Goal: Information Seeking & Learning: Check status

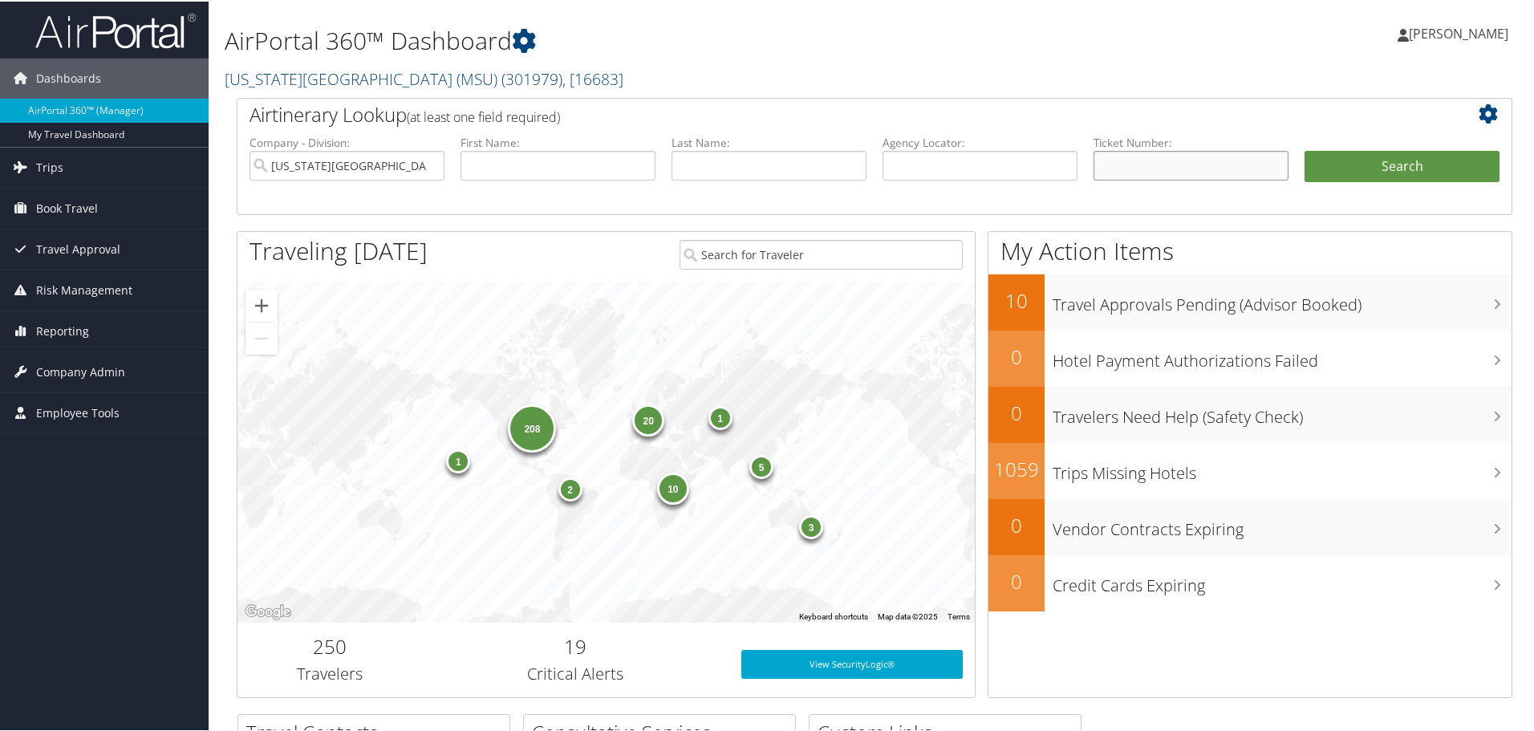
click at [1193, 154] on input "text" at bounding box center [1191, 164] width 195 height 30
paste input "7230316593"
type input "7230316593"
drag, startPoint x: 1372, startPoint y: 162, endPoint x: 1392, endPoint y: 159, distance: 19.5
click at [1372, 161] on button "Search" at bounding box center [1402, 165] width 195 height 32
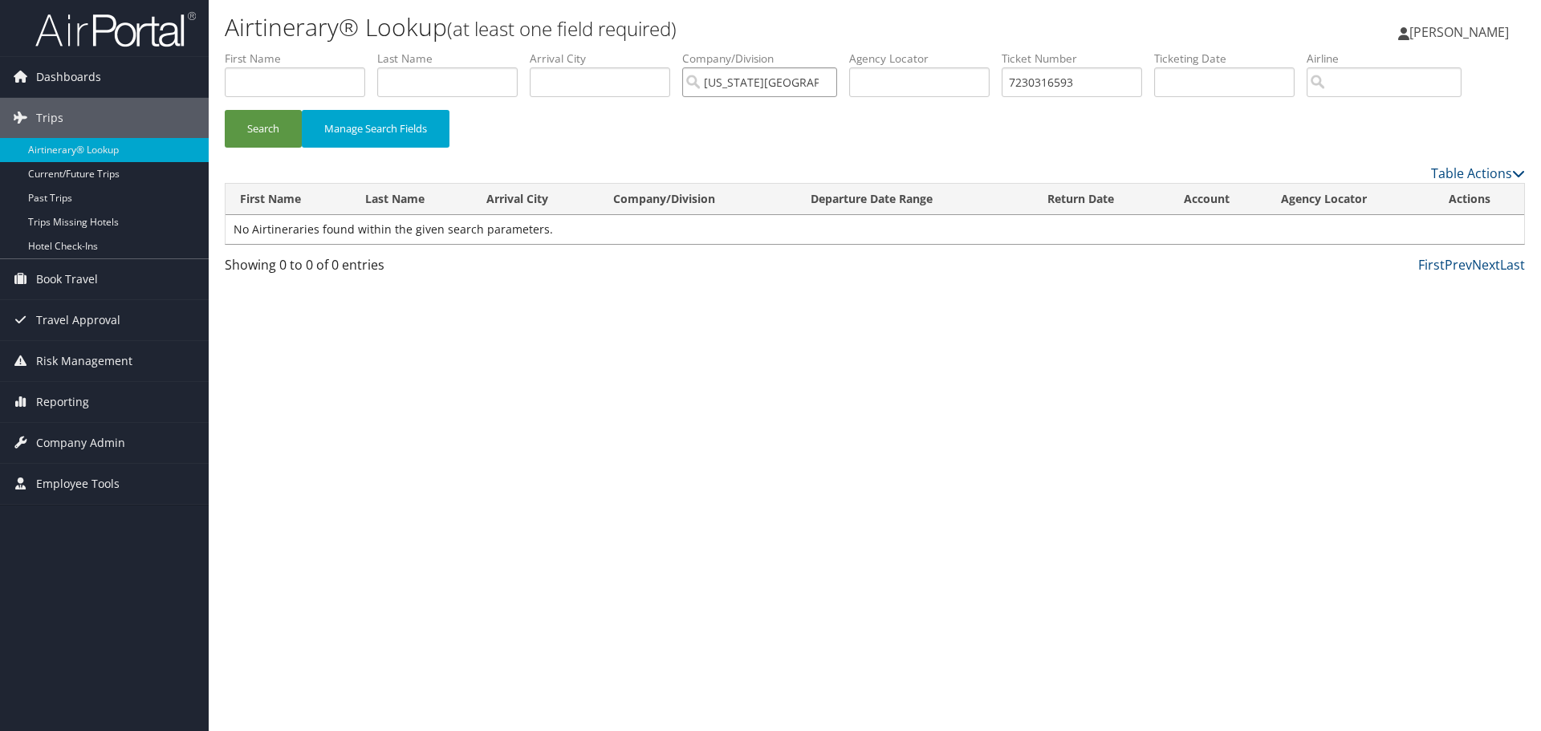
click at [831, 83] on input "Michigan State University (MSU)" at bounding box center [759, 82] width 155 height 30
click at [254, 135] on button "Search" at bounding box center [263, 129] width 77 height 38
click at [1072, 83] on input "7230316593" at bounding box center [1072, 82] width 140 height 30
click at [1071, 81] on input "7230316593" at bounding box center [1072, 82] width 140 height 30
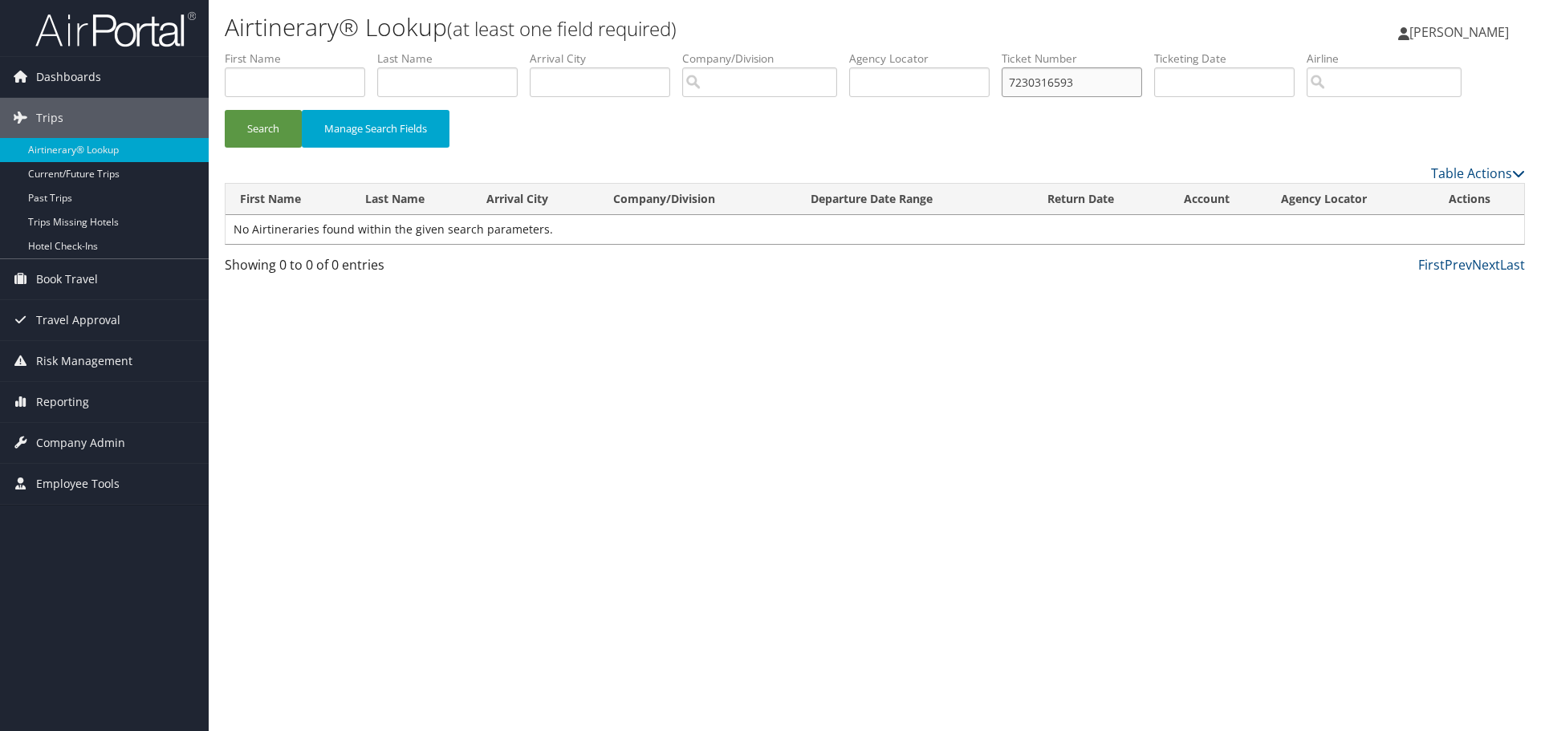
click at [1071, 76] on input "7230316593" at bounding box center [1072, 82] width 140 height 30
click at [273, 128] on button "Search" at bounding box center [263, 129] width 77 height 38
click at [251, 126] on button "Search" at bounding box center [263, 129] width 77 height 38
click at [434, 86] on input "text" at bounding box center [447, 82] width 140 height 30
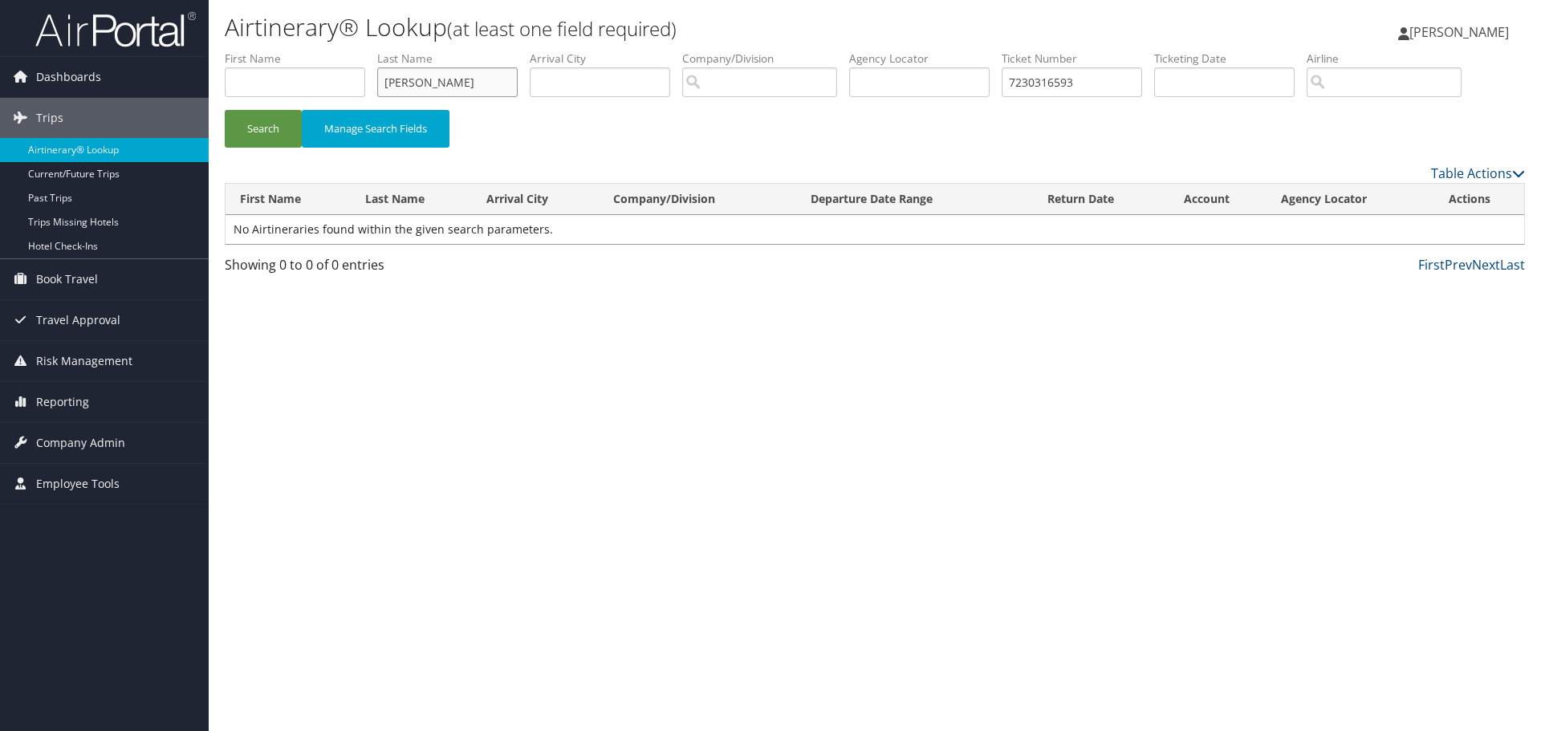
type input "Myers"
click at [343, 86] on input "text" at bounding box center [295, 82] width 140 height 30
type input "Jeffrey"
click at [258, 133] on button "Search" at bounding box center [263, 129] width 77 height 38
click at [1075, 78] on input "7230316593" at bounding box center [1072, 82] width 140 height 30
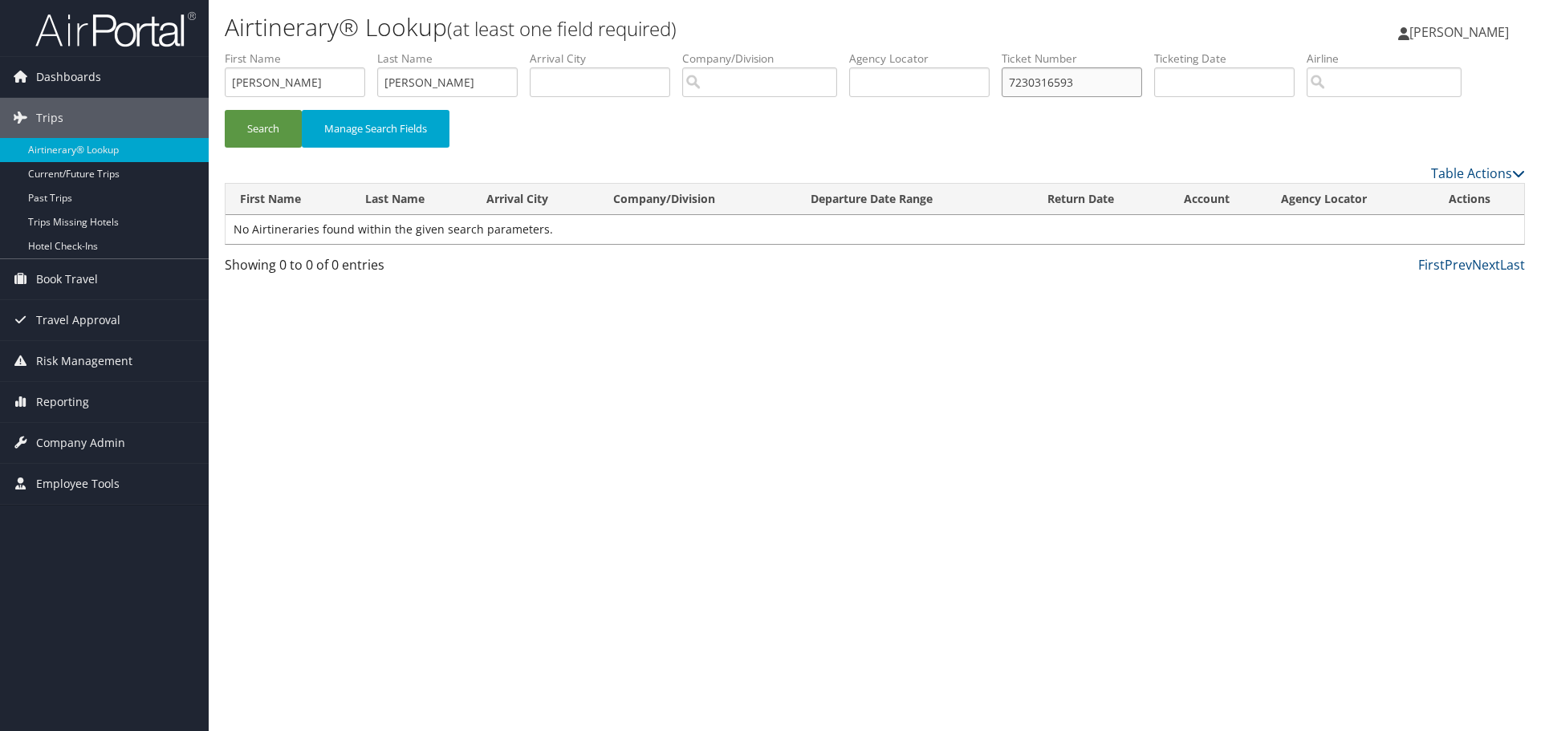
click at [1075, 78] on input "7230316593" at bounding box center [1072, 82] width 140 height 30
click at [271, 134] on button "Search" at bounding box center [263, 129] width 77 height 38
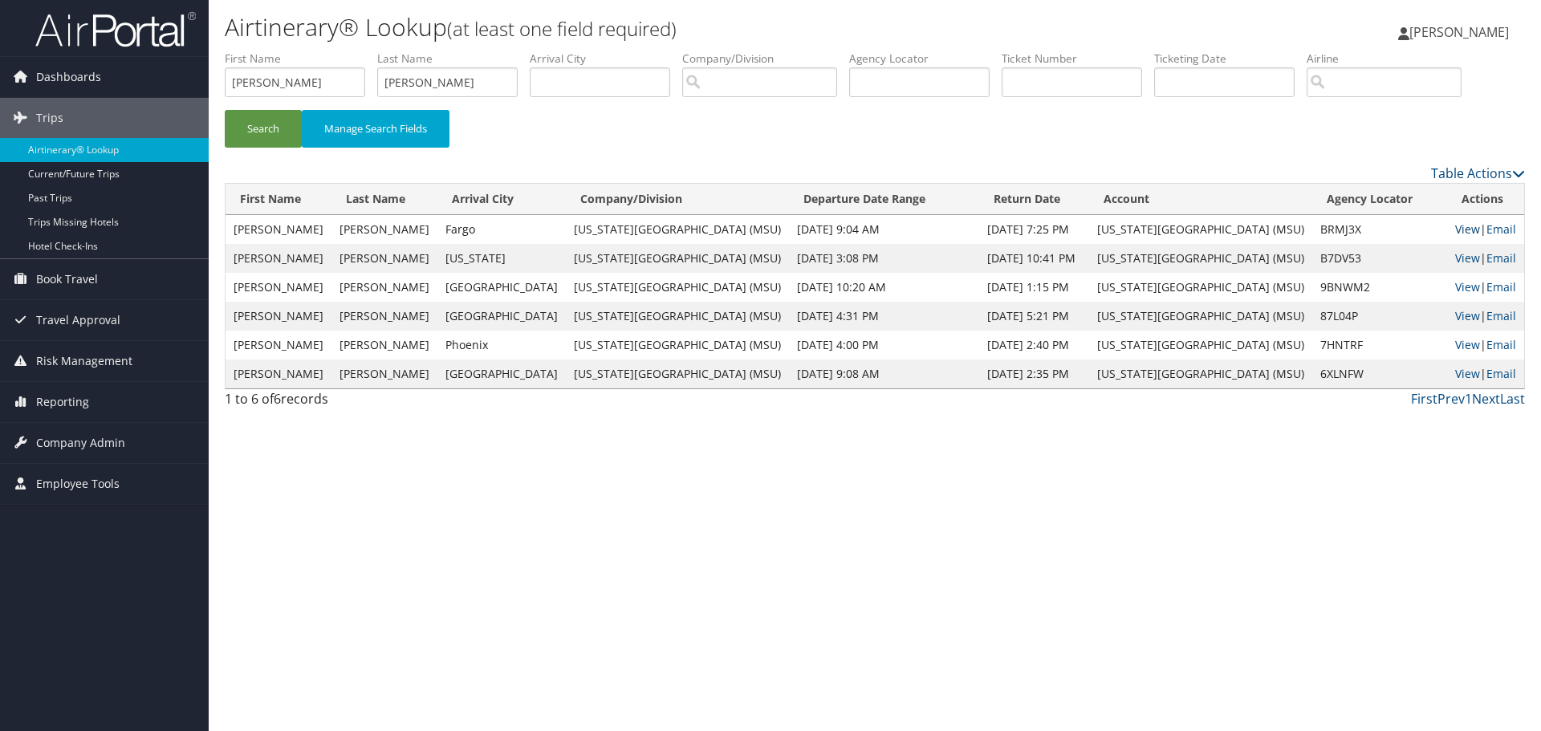
click at [1457, 223] on link "View" at bounding box center [1467, 228] width 25 height 15
click at [908, 91] on input "text" at bounding box center [919, 82] width 140 height 30
click at [1038, 79] on input "text" at bounding box center [1072, 82] width 140 height 30
paste input "7230316593"
type input "7230316593"
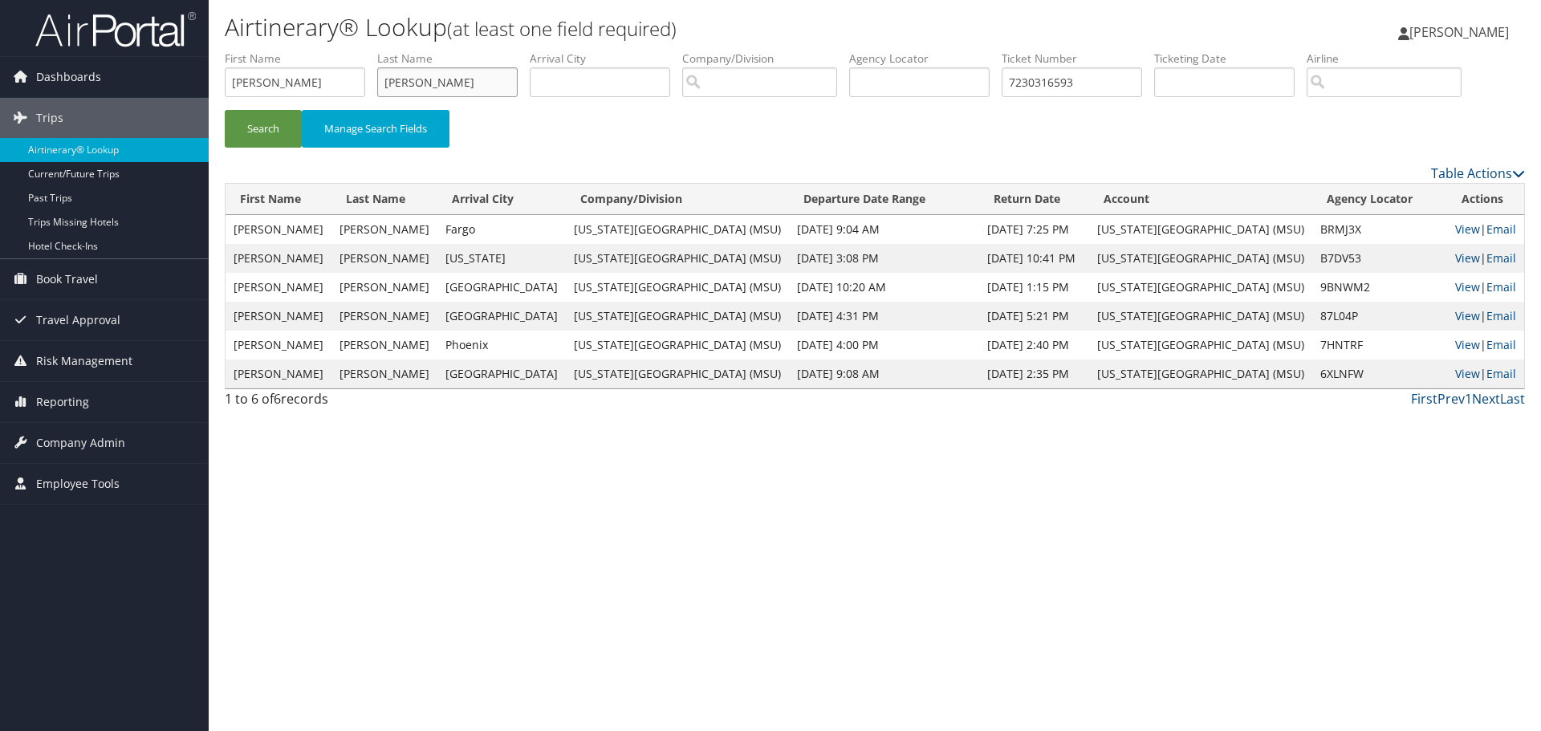
click at [451, 81] on input "Myers" at bounding box center [447, 82] width 140 height 30
click at [335, 83] on input "Jeffrey" at bounding box center [295, 82] width 140 height 30
click at [263, 134] on button "Search" at bounding box center [263, 129] width 77 height 38
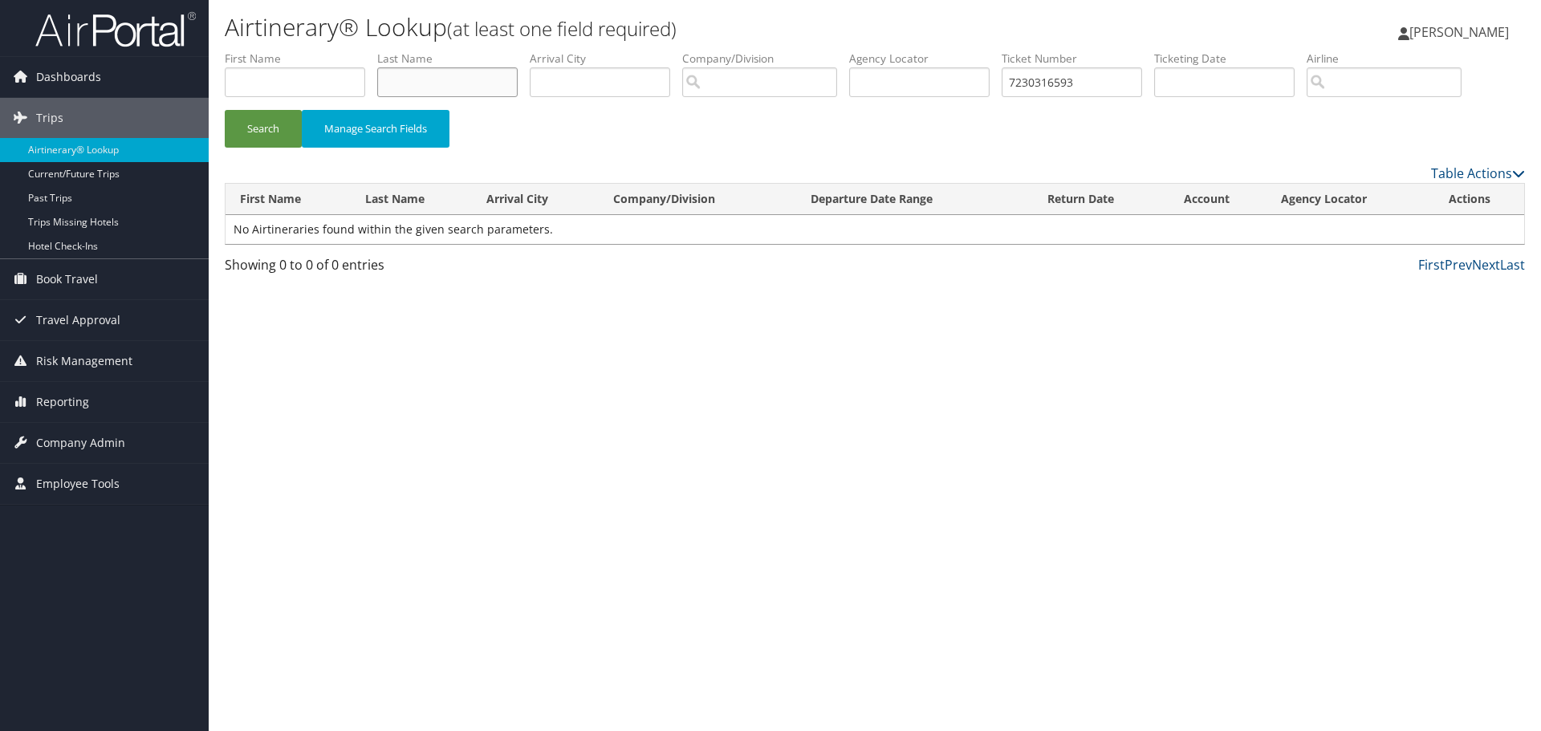
click at [413, 83] on input "text" at bounding box center [447, 82] width 140 height 30
click at [688, 123] on div "Search Manage Search Fields" at bounding box center [875, 137] width 1324 height 54
click at [1060, 83] on input "7230316593" at bounding box center [1072, 82] width 140 height 30
click at [1061, 83] on input "7230316593" at bounding box center [1072, 82] width 140 height 30
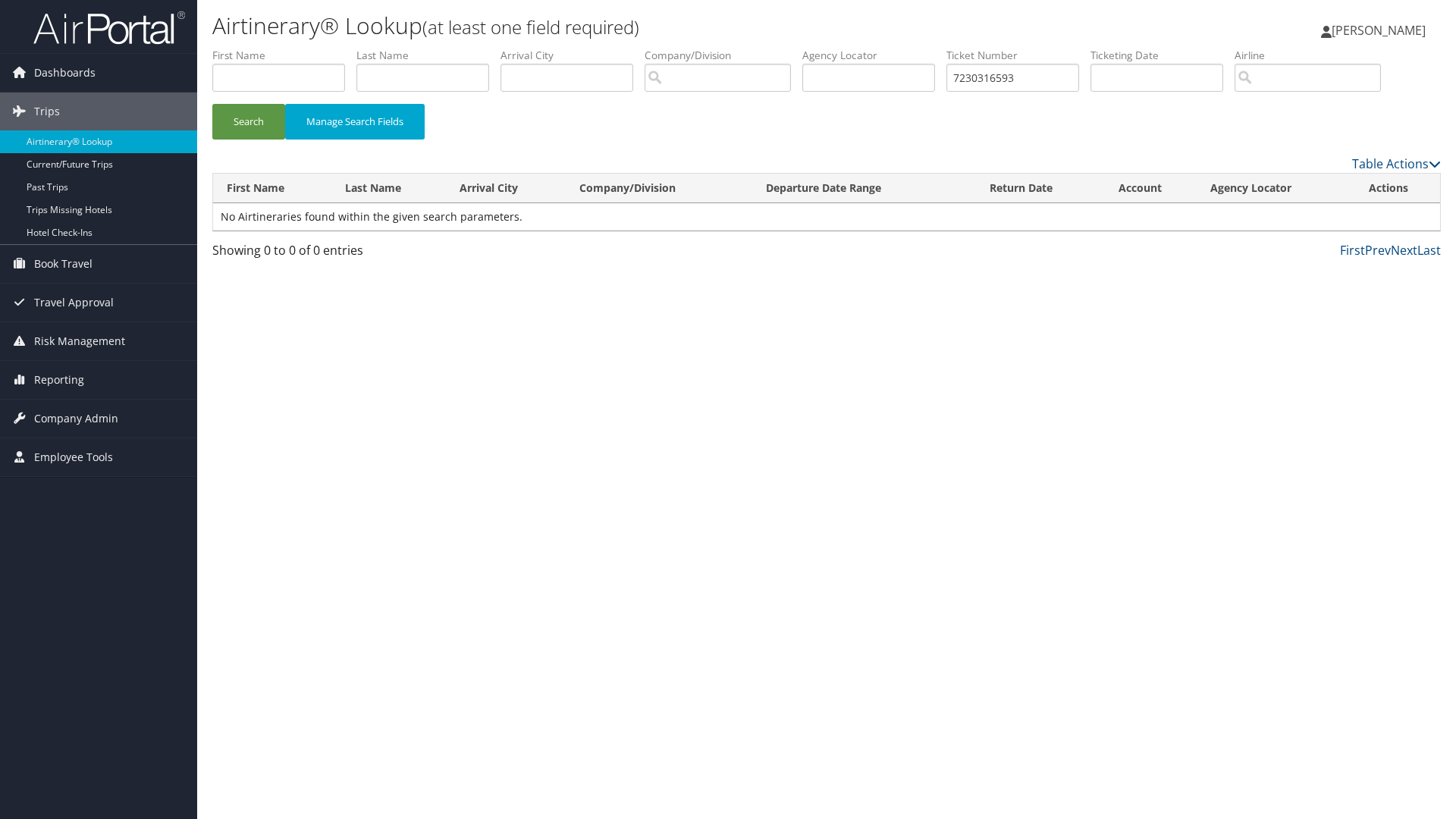
drag, startPoint x: 1031, startPoint y: 18, endPoint x: 830, endPoint y: 40, distance: 202.2
click at [1030, 19] on div "Koby Rounds Koby Rounds My Settings Travel Agency Contacts View Travel Profile …" at bounding box center [1213, 37] width 486 height 59
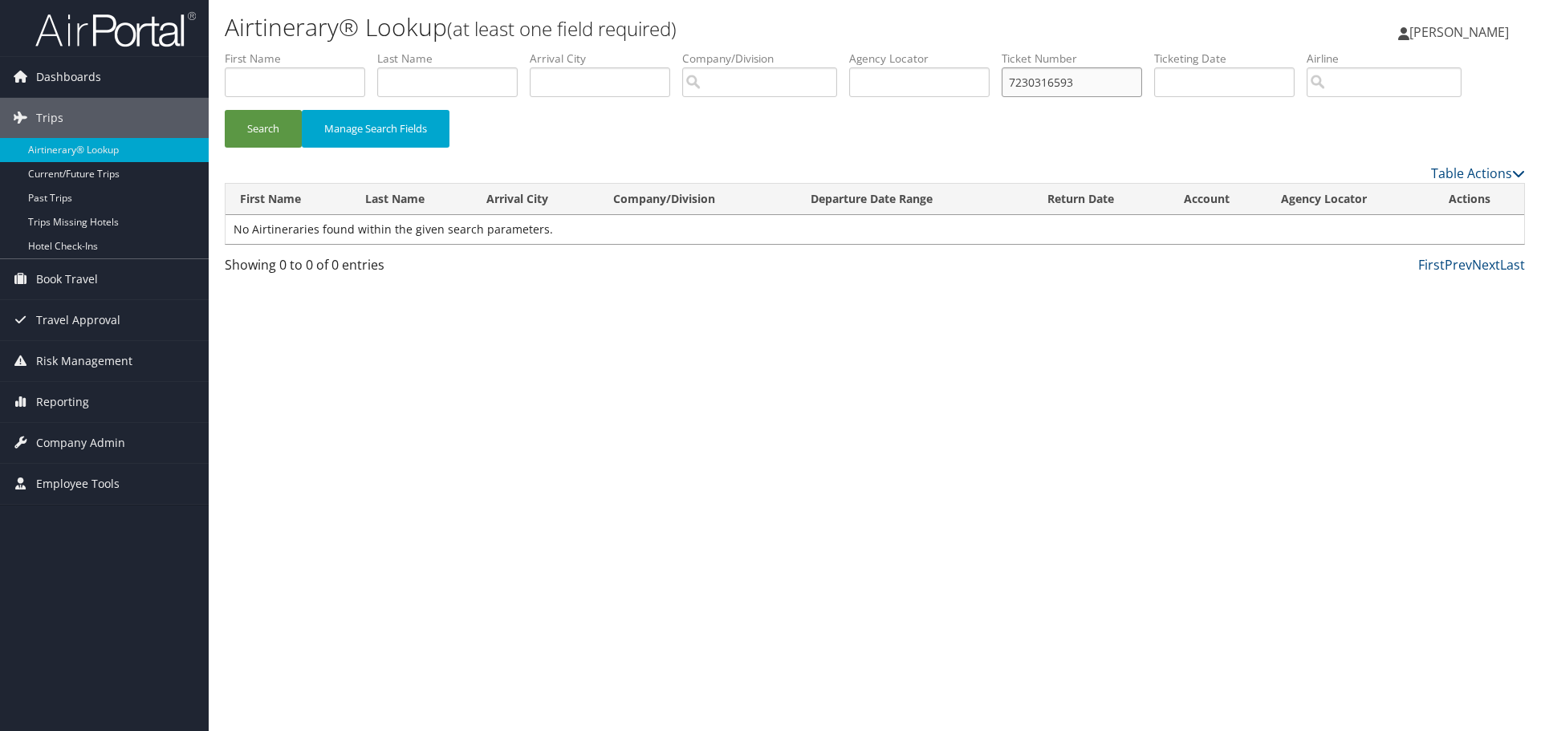
click at [1061, 91] on input "7230316593" at bounding box center [1072, 82] width 140 height 30
click at [1061, 89] on input "7230316593" at bounding box center [1072, 82] width 140 height 30
click at [1060, 87] on input "7230316593" at bounding box center [1072, 82] width 140 height 30
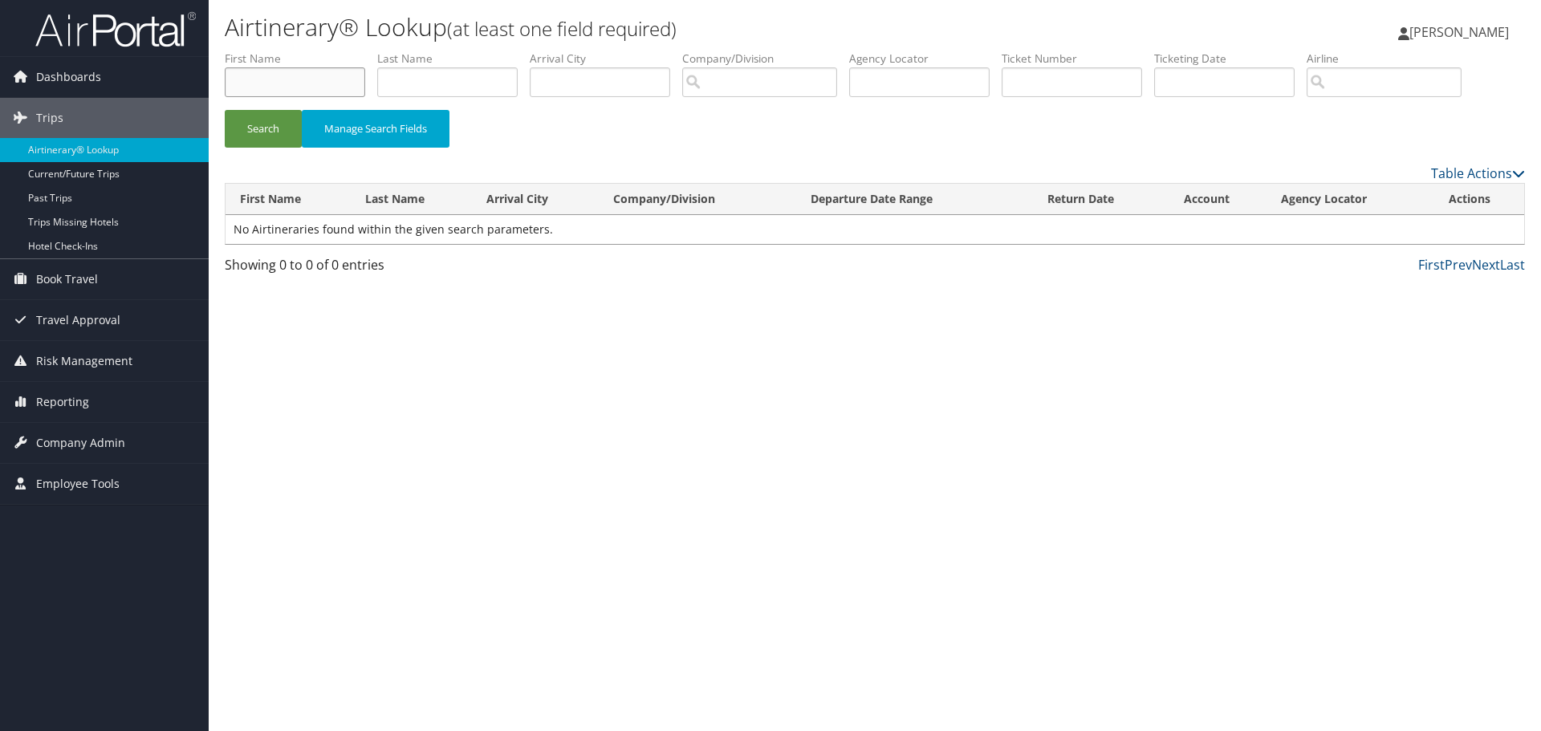
click at [278, 75] on input "text" at bounding box center [295, 82] width 140 height 30
type input "Myers"
click at [408, 82] on input "text" at bounding box center [447, 82] width 140 height 30
type input "J"
type input "Myers"
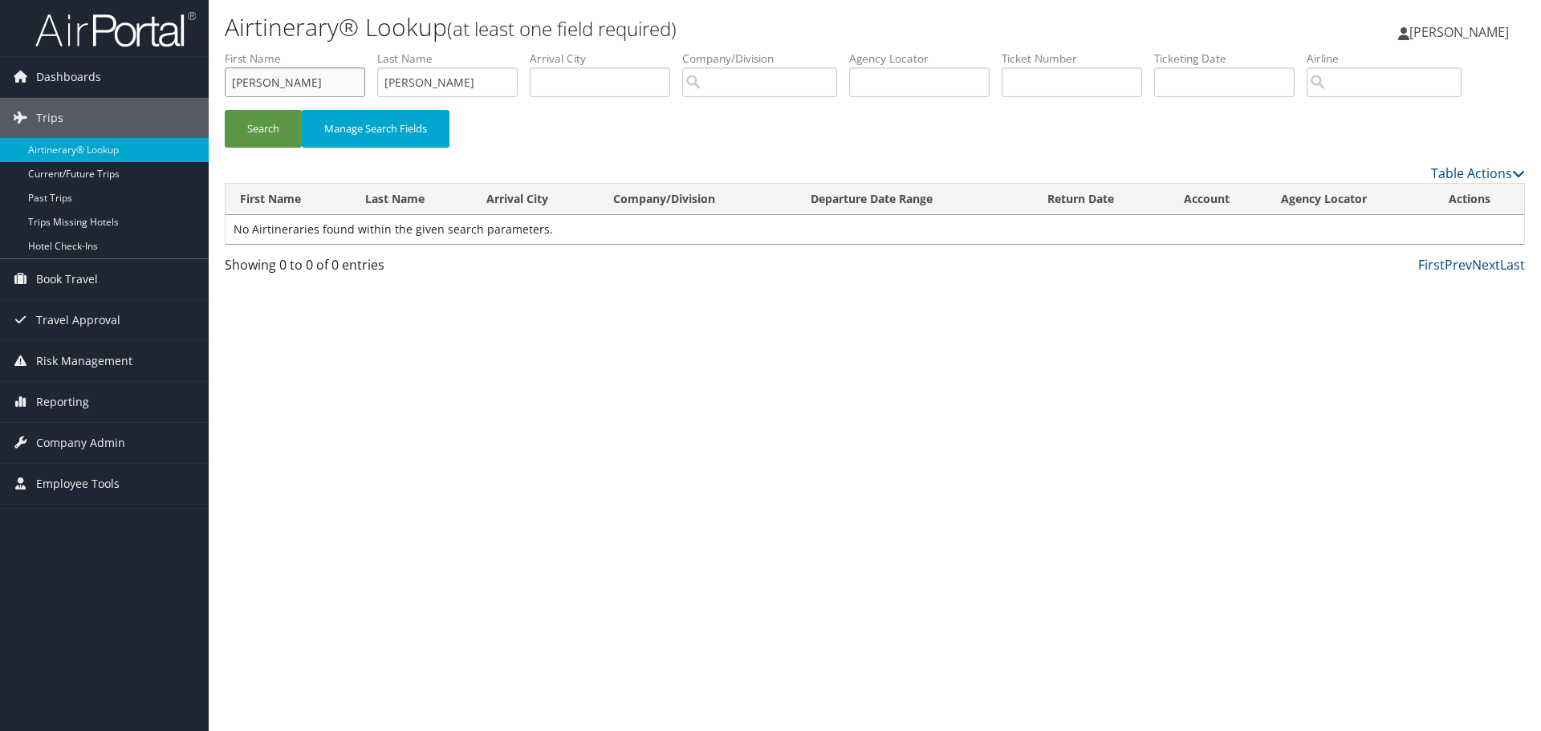
click at [323, 80] on input "Myers" at bounding box center [295, 82] width 140 height 30
type input "Jeff"
click at [225, 110] on button "Search" at bounding box center [263, 129] width 77 height 38
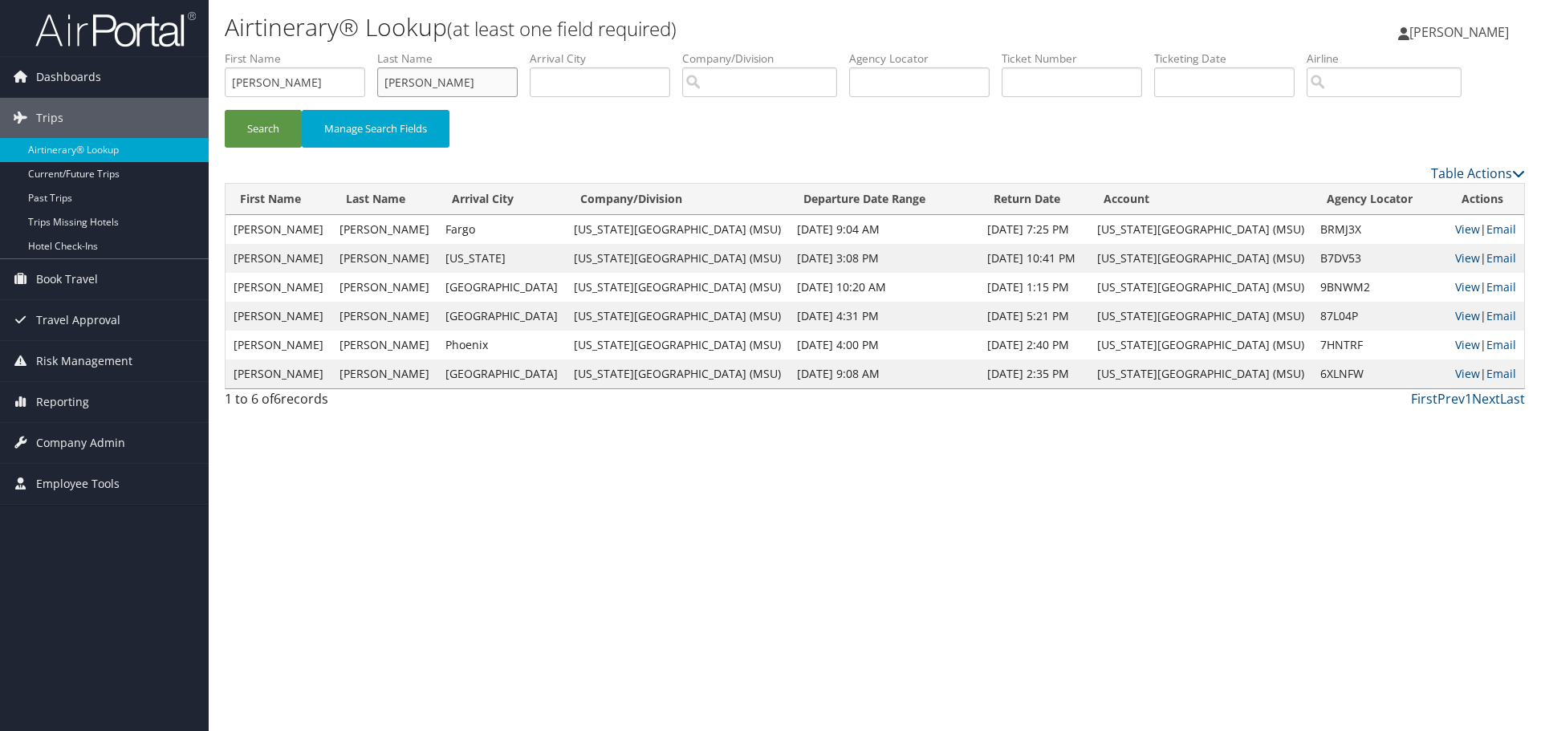
click at [423, 76] on input "Myers" at bounding box center [447, 82] width 140 height 30
click at [423, 75] on input "Myers" at bounding box center [447, 82] width 140 height 30
click at [317, 96] on input "Jeff" at bounding box center [295, 82] width 140 height 30
click at [317, 93] on input "Jeff" at bounding box center [295, 82] width 140 height 30
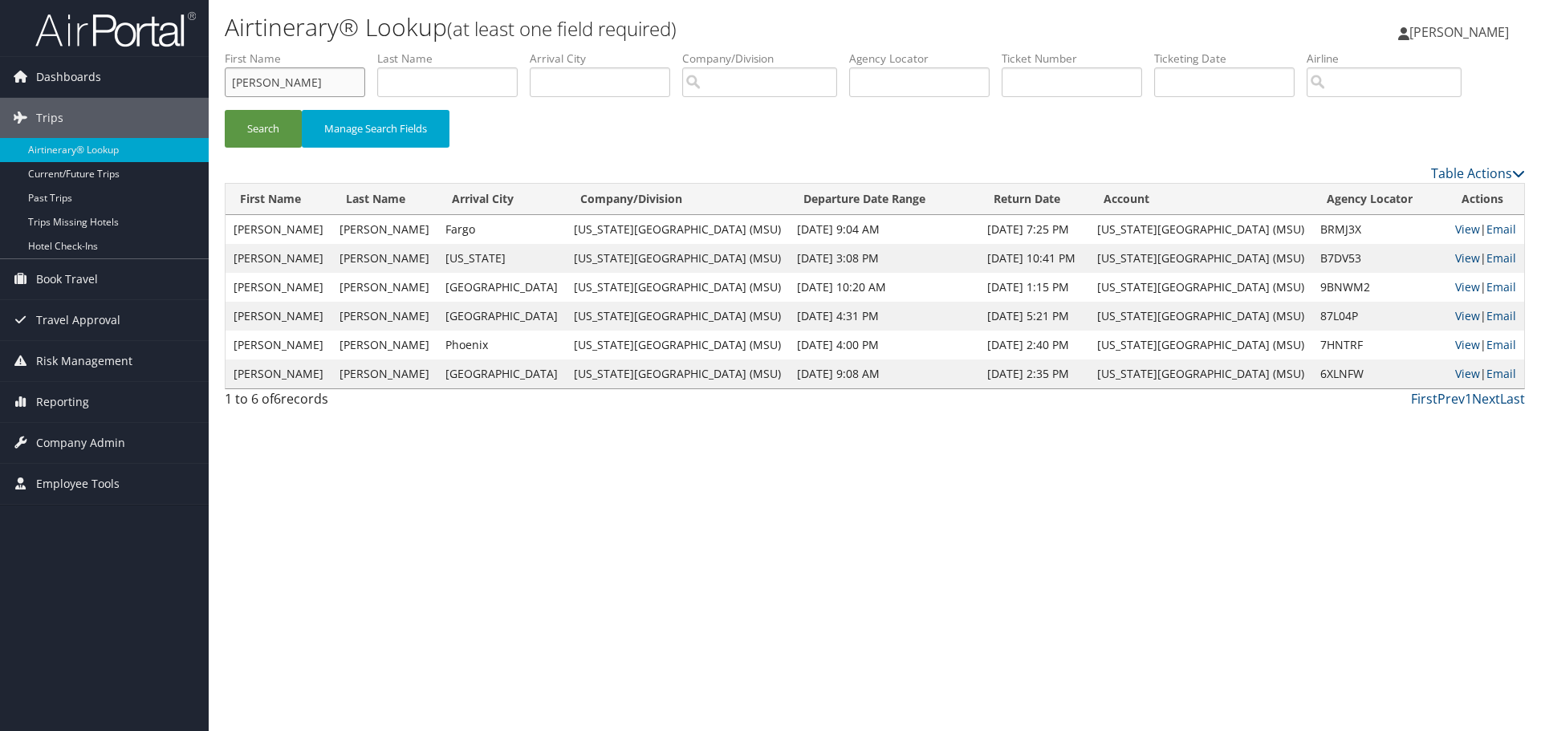
type input "Jef"
click at [319, 84] on input "Jef" at bounding box center [295, 82] width 140 height 30
click at [926, 67] on input "text" at bounding box center [919, 82] width 140 height 30
paste input "B7DV53"
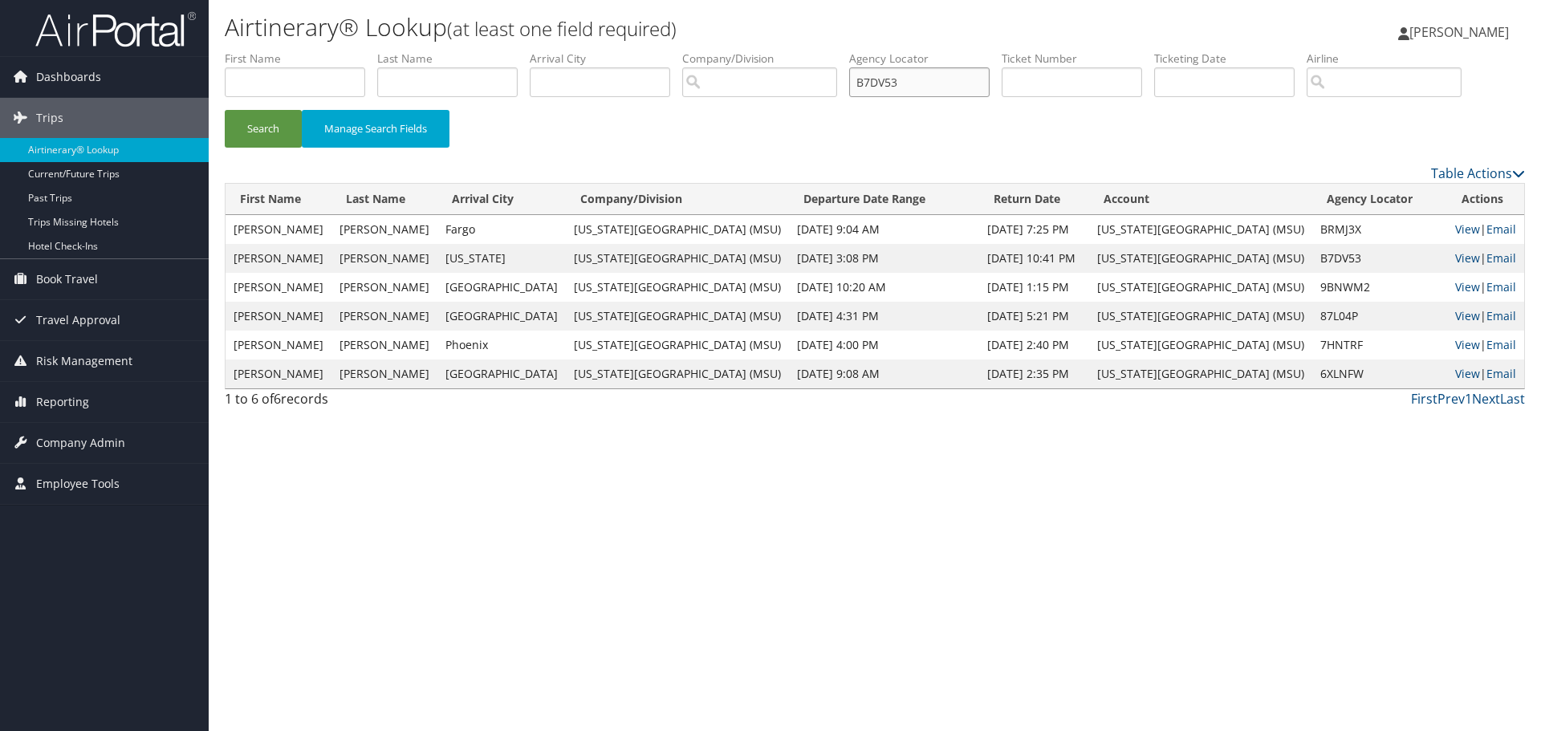
type input "B7DV53"
click at [225, 110] on button "Search" at bounding box center [263, 129] width 77 height 38
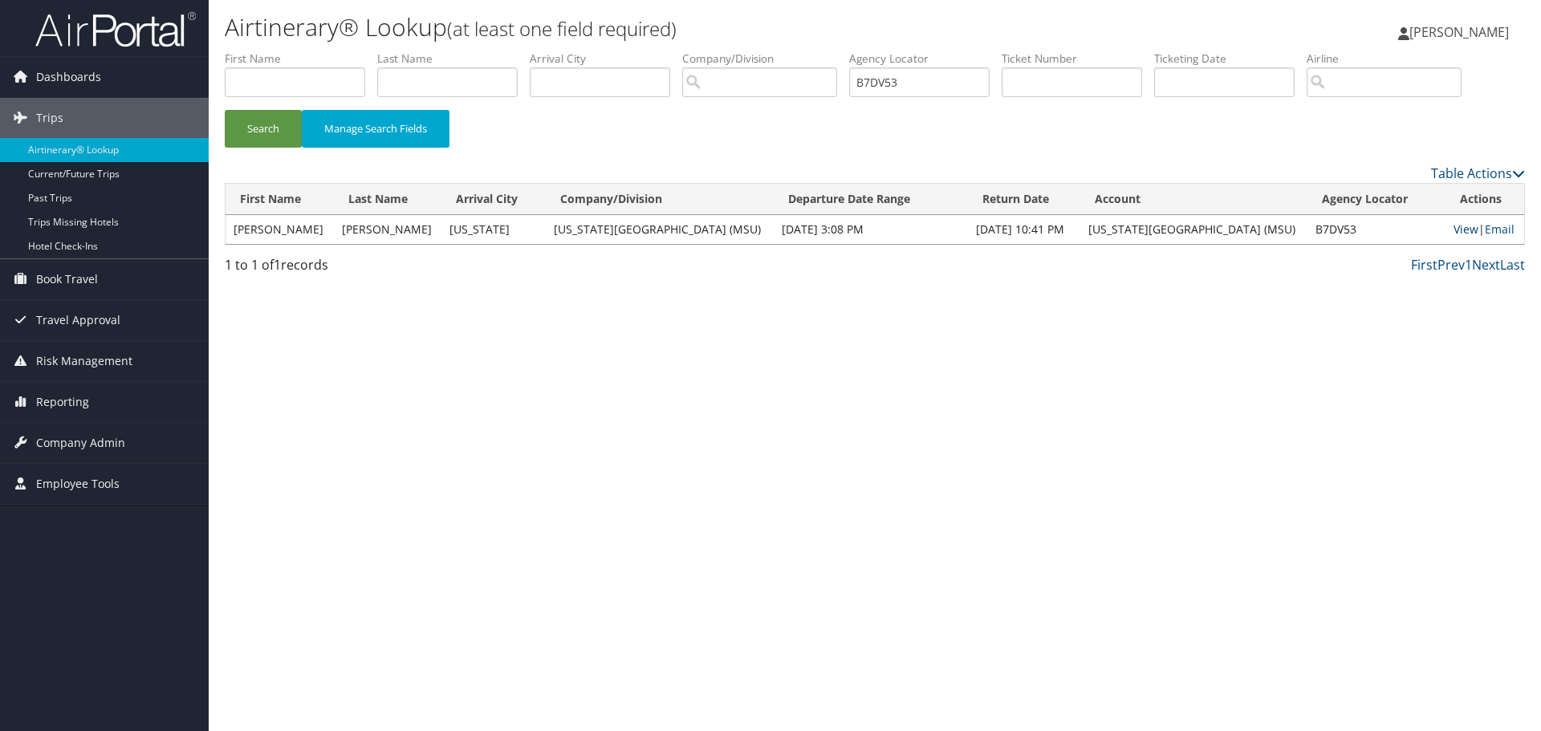
click at [1453, 228] on link "View" at bounding box center [1465, 228] width 25 height 15
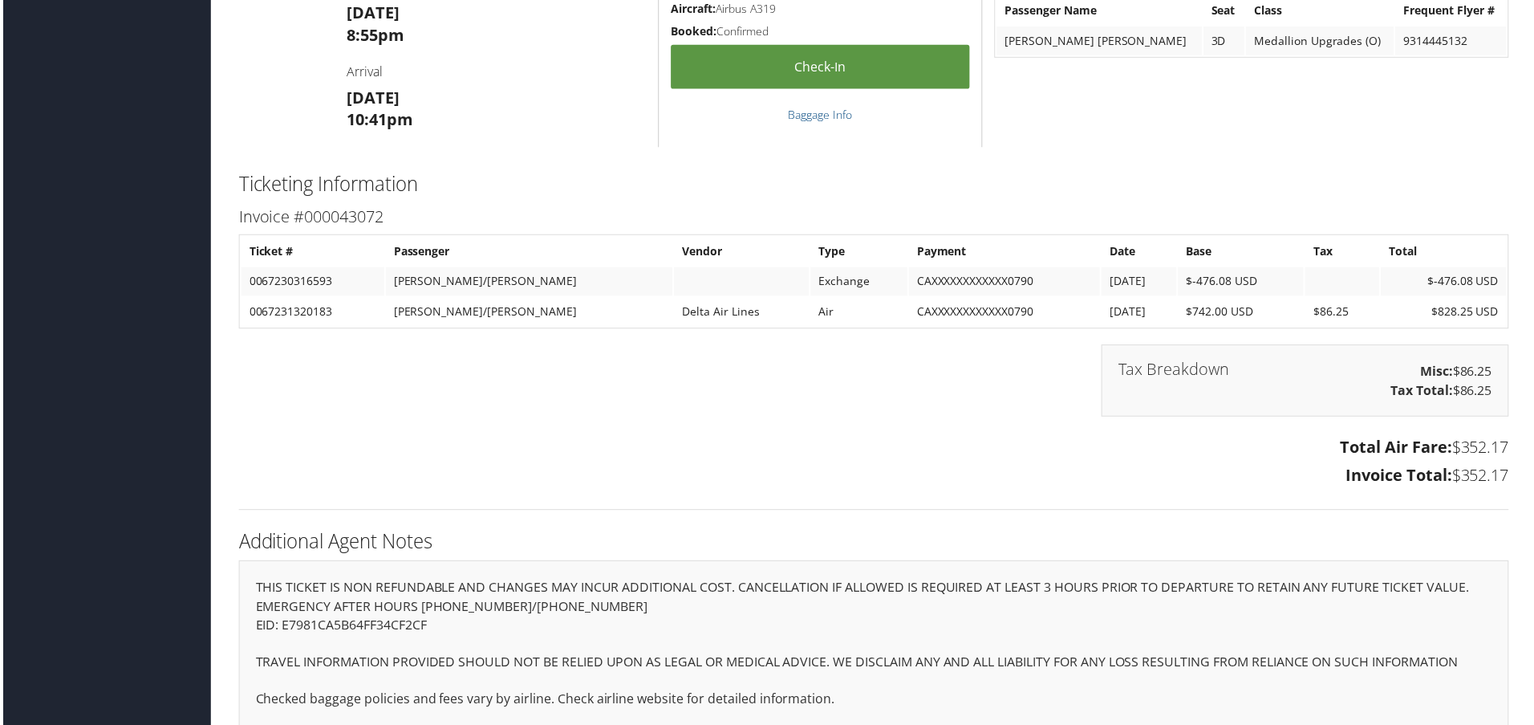
scroll to position [1364, 0]
click at [301, 280] on td "0067230316593" at bounding box center [311, 280] width 144 height 29
copy td "0067230316593"
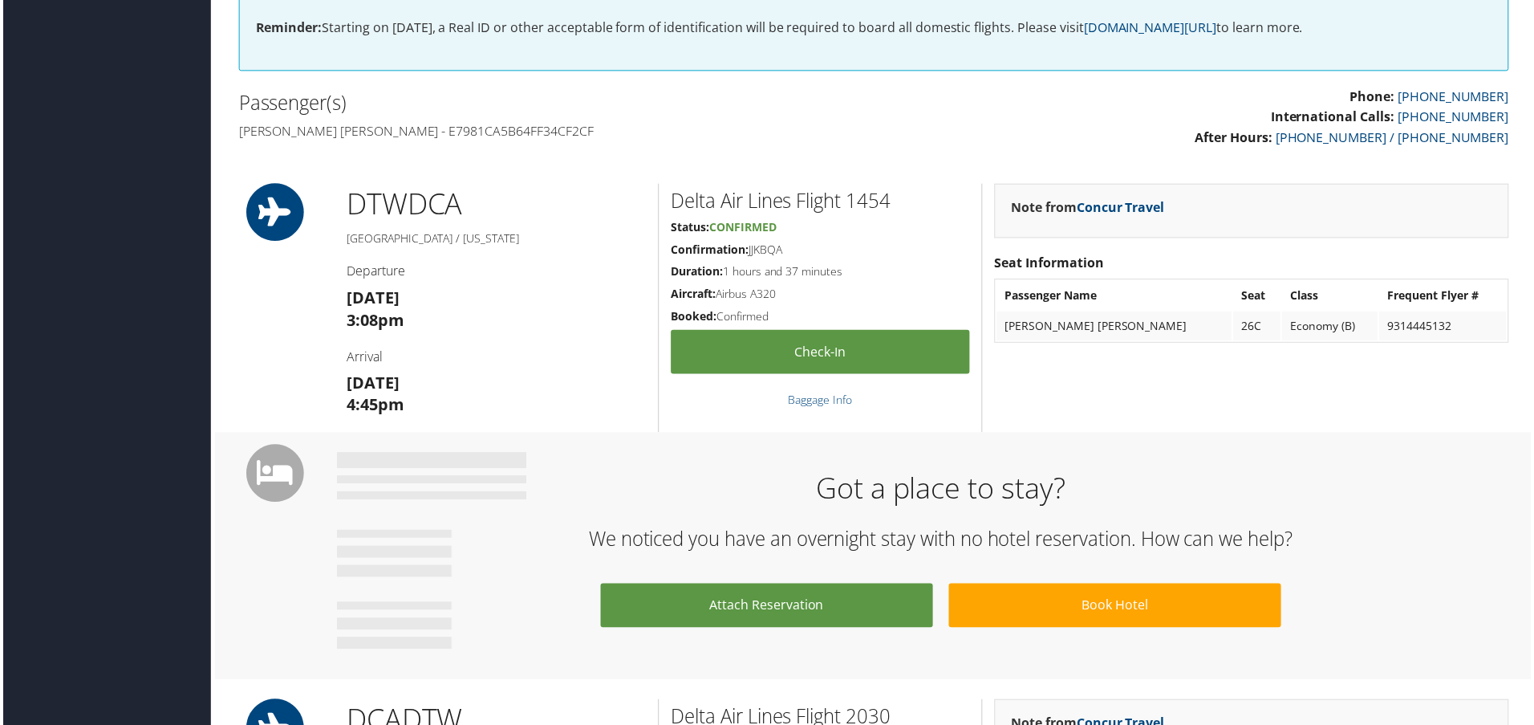
scroll to position [0, 0]
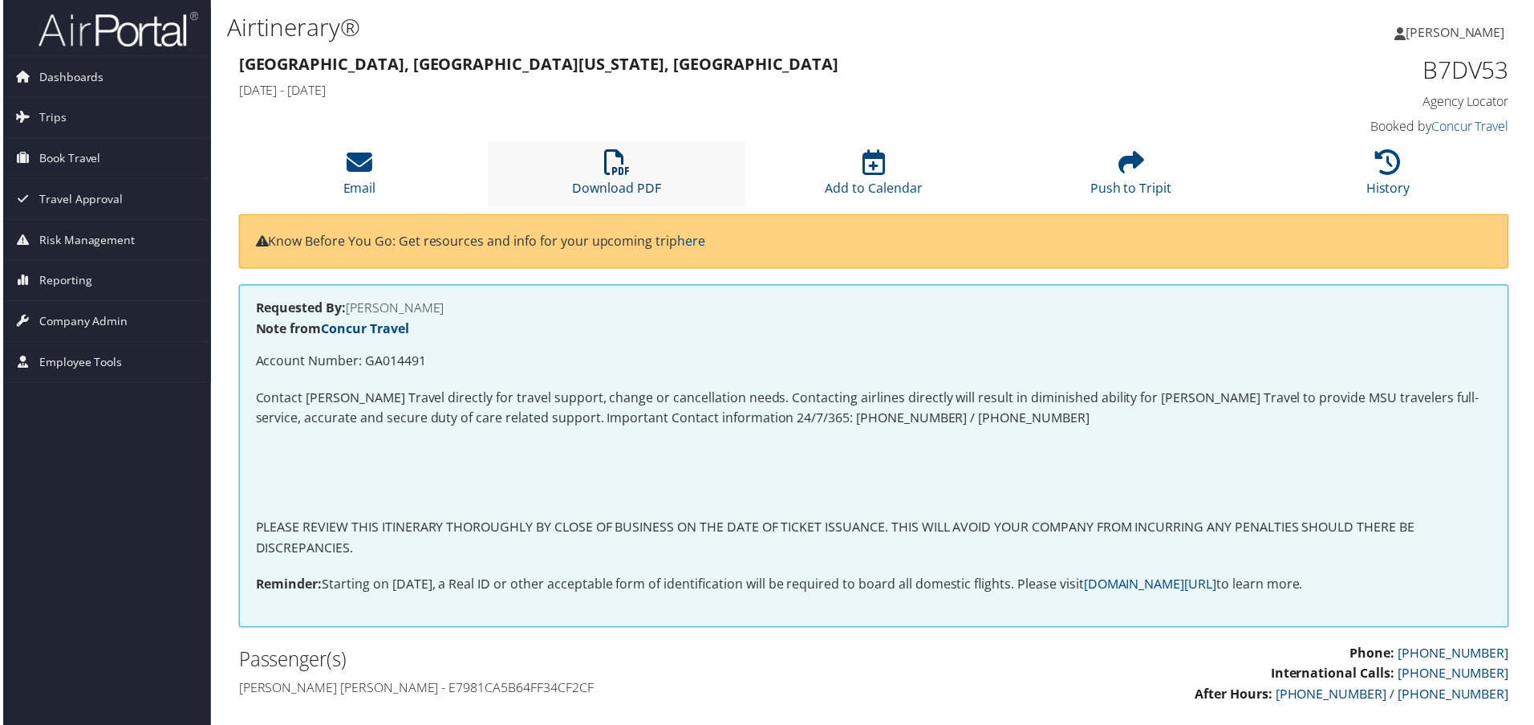
click at [628, 181] on link "Download PDF" at bounding box center [616, 178] width 89 height 39
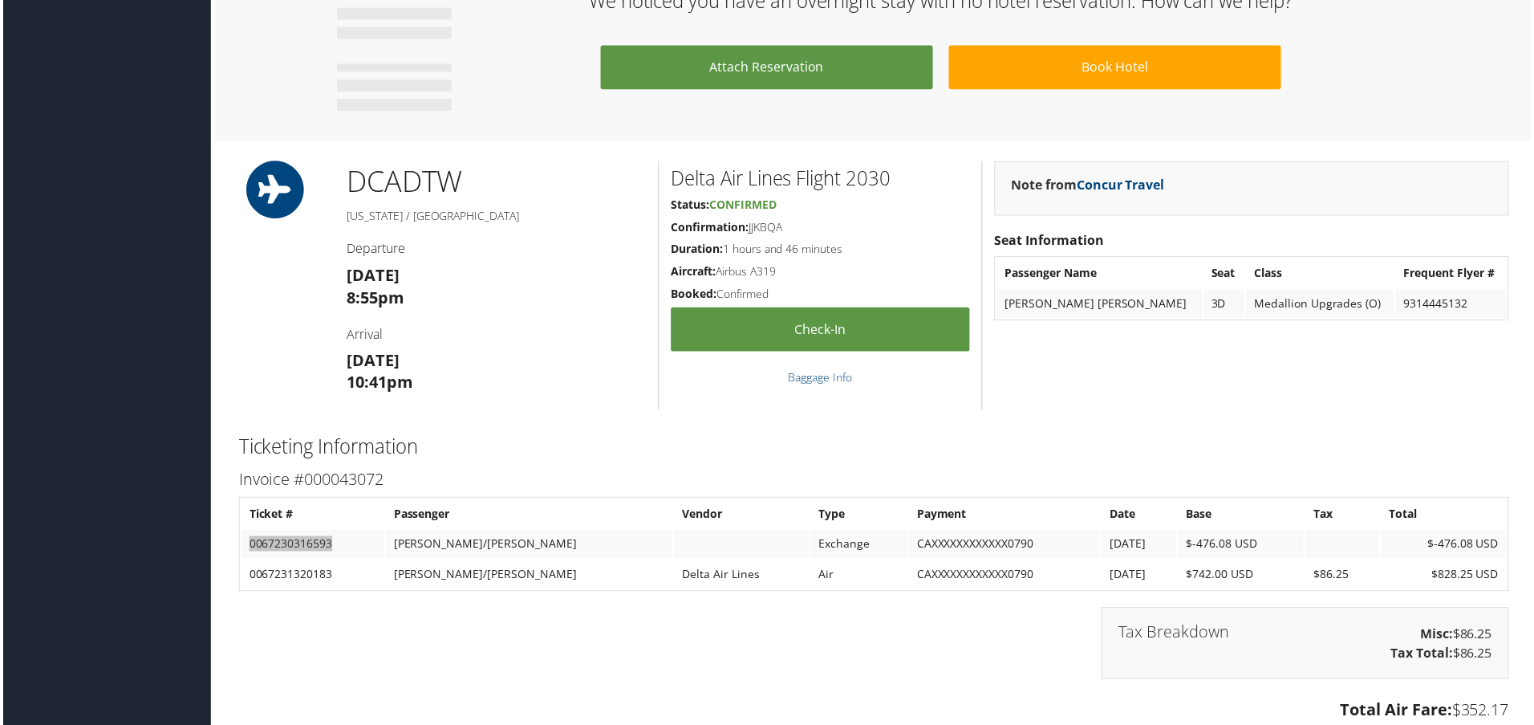
scroll to position [1420, 0]
